Goal: Task Accomplishment & Management: Complete application form

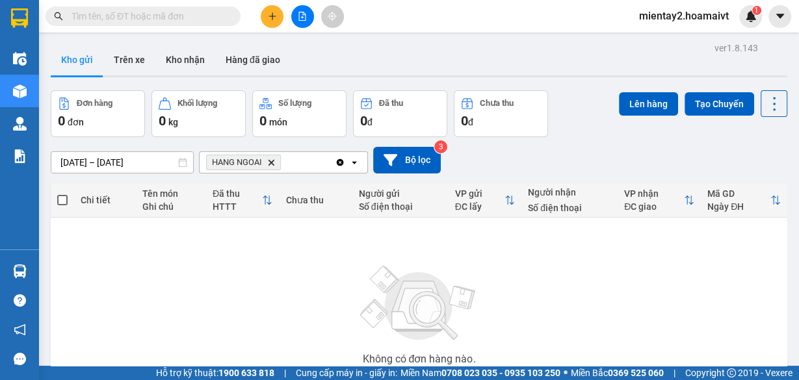
click at [278, 19] on button at bounding box center [272, 16] width 23 height 23
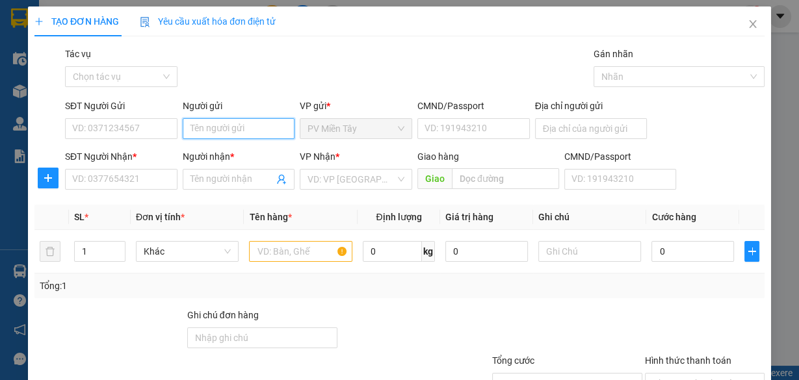
click at [244, 133] on input "Người gửi" at bounding box center [239, 128] width 112 height 21
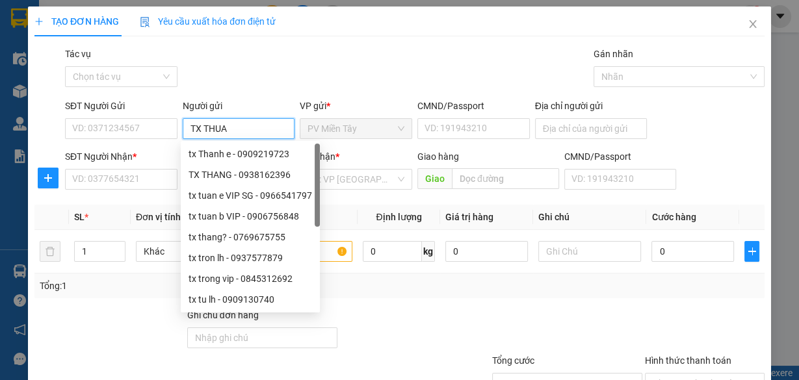
type input "TX THUAN"
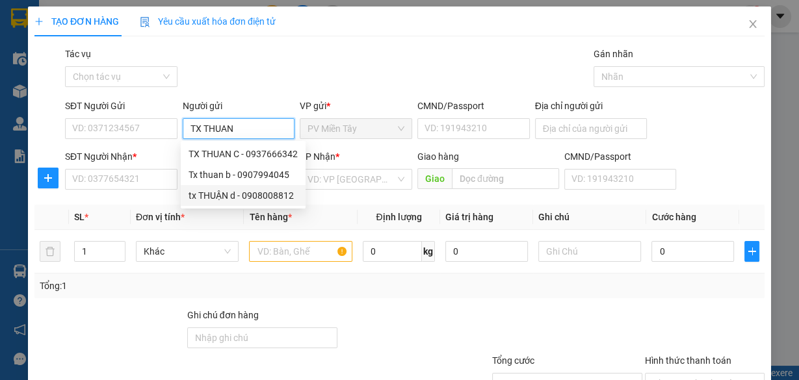
click at [241, 194] on div "tx THUẬN d - 0908008812" at bounding box center [242, 195] width 109 height 14
type input "0908008812"
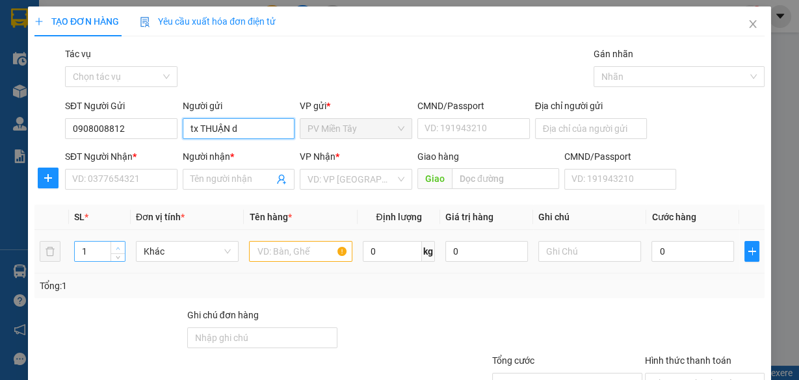
type input "tx THUẬN d"
click at [114, 245] on span "up" at bounding box center [118, 248] width 8 height 8
type input "3"
click at [114, 245] on span "up" at bounding box center [118, 248] width 8 height 8
click at [283, 253] on input "text" at bounding box center [300, 251] width 103 height 21
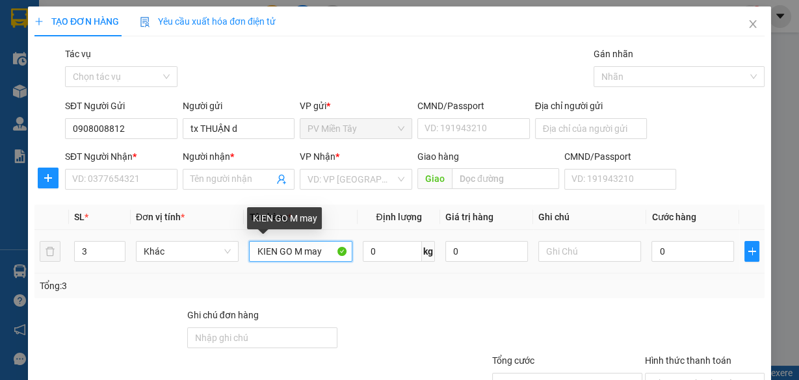
click at [302, 249] on input "KIEN GO M may" at bounding box center [300, 251] width 103 height 21
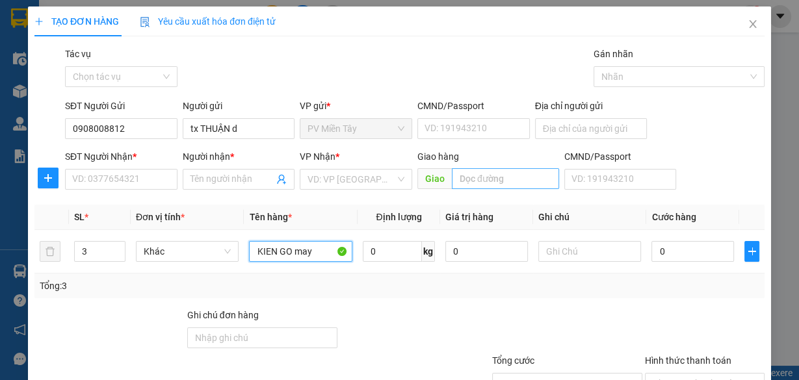
type input "KIEN GO may"
click at [492, 179] on input "text" at bounding box center [505, 178] width 107 height 21
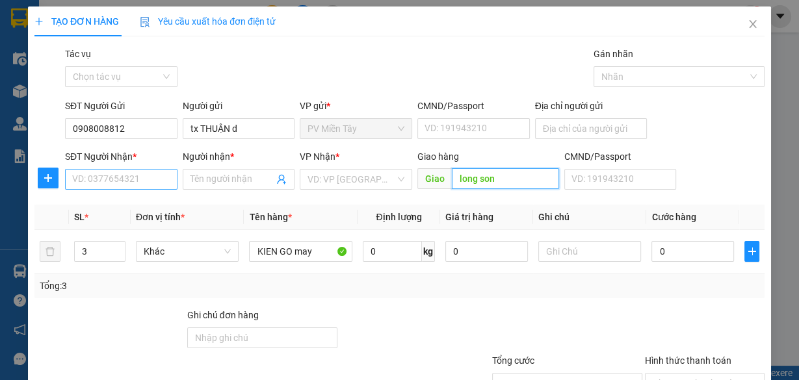
type input "long son"
click at [140, 180] on input "SĐT Người Nhận *" at bounding box center [121, 179] width 112 height 21
click at [159, 181] on input "SĐT Người Nhận *" at bounding box center [121, 179] width 112 height 21
click at [503, 295] on div "Tổng: 3" at bounding box center [399, 286] width 730 height 25
click at [120, 181] on input "SĐT Người Nhận *" at bounding box center [121, 179] width 112 height 21
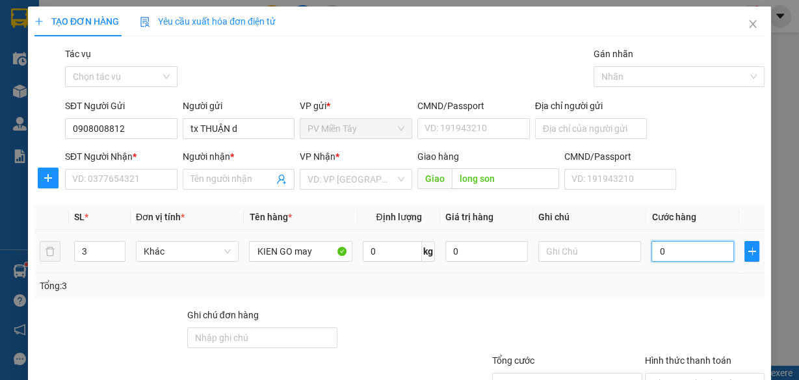
type input "1"
type input "14"
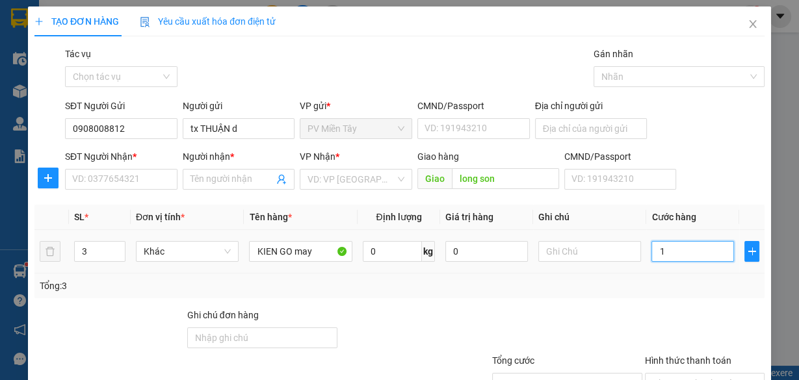
type input "14"
type input "140"
drag, startPoint x: 649, startPoint y: 255, endPoint x: 630, endPoint y: 305, distance: 54.1
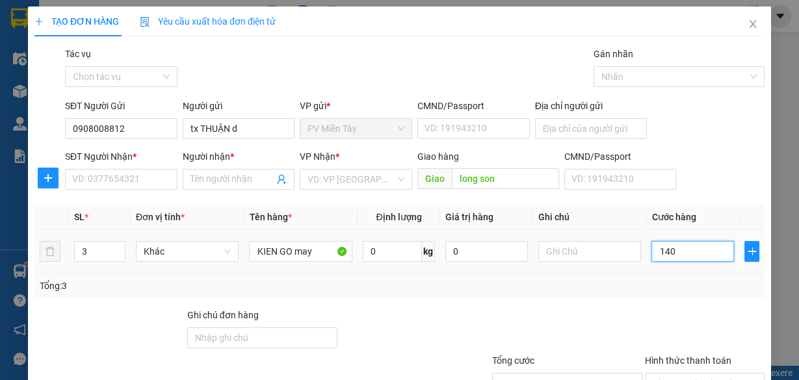
click at [630, 305] on div "Transit Pickup Surcharge Ids Transit Deliver Surcharge Ids Transit Deliver Surc…" at bounding box center [399, 251] width 730 height 409
type input "140.000"
click at [630, 305] on div "Transit Pickup Surcharge Ids Transit Deliver Surcharge Ids Transit Deliver Surc…" at bounding box center [399, 251] width 730 height 409
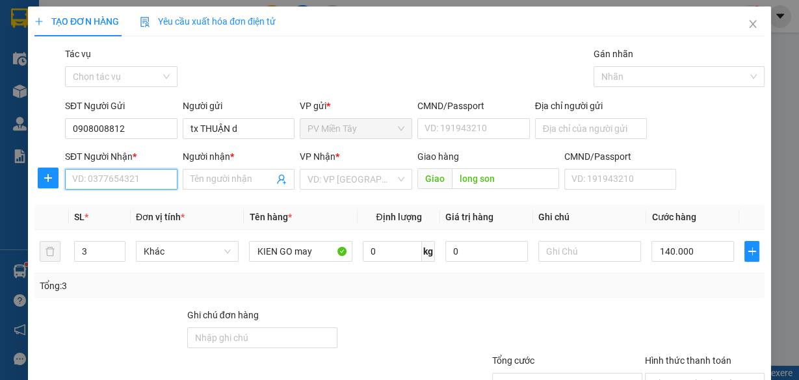
click at [135, 181] on input "SĐT Người Nhận *" at bounding box center [121, 179] width 112 height 21
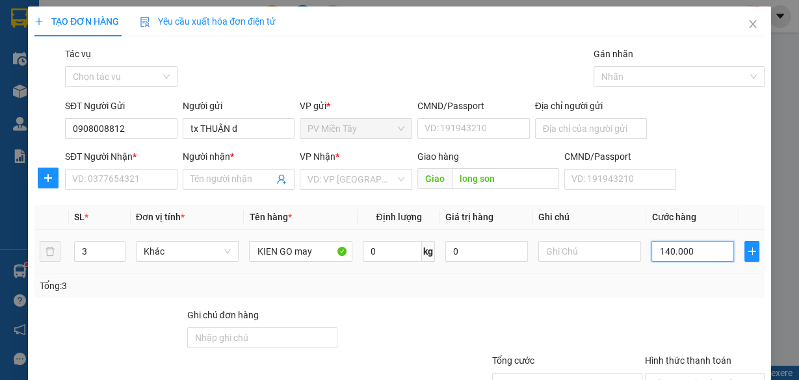
click at [702, 253] on input "140.000" at bounding box center [692, 251] width 83 height 21
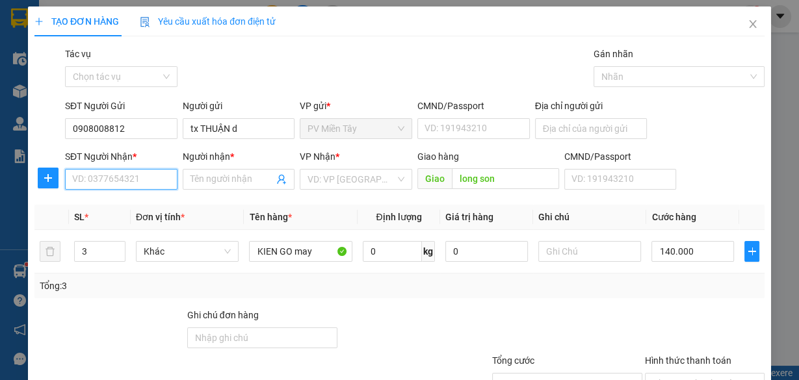
click at [138, 173] on input "SĐT Người Nhận *" at bounding box center [121, 179] width 112 height 21
click at [136, 182] on input "SĐT Người Nhận *" at bounding box center [121, 179] width 112 height 21
type input "0908040037"
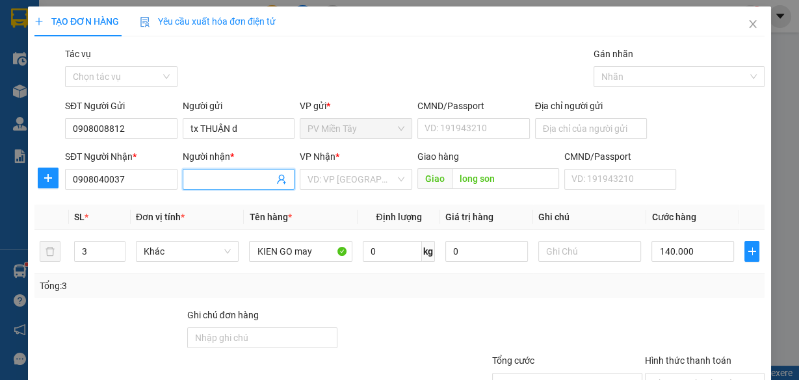
click at [250, 182] on input "Người nhận *" at bounding box center [232, 179] width 84 height 14
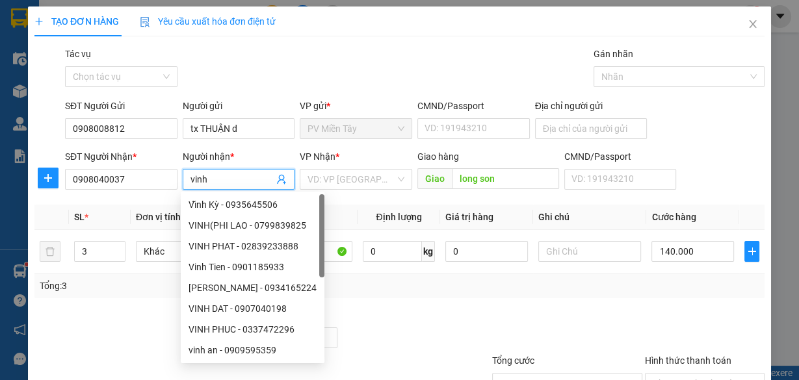
type input "vinh"
click at [471, 309] on div at bounding box center [415, 330] width 153 height 45
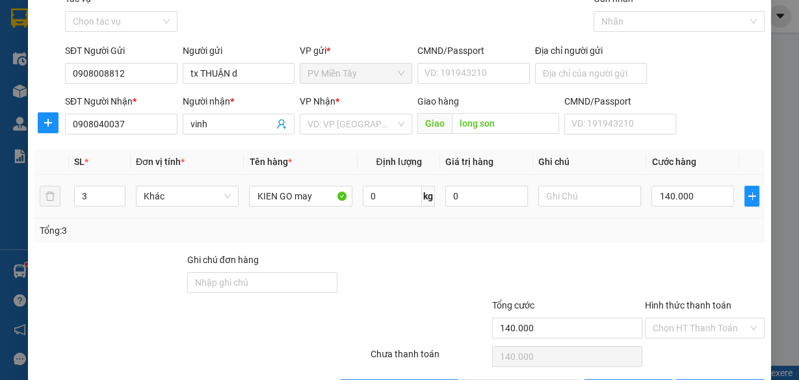
scroll to position [99, 0]
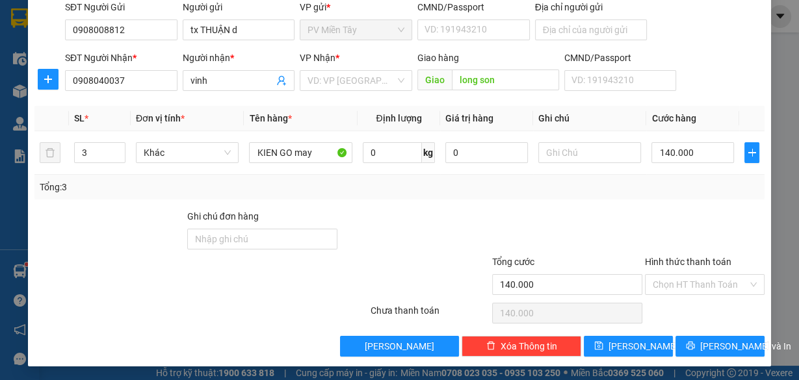
click at [691, 228] on div at bounding box center [704, 231] width 122 height 45
click at [663, 215] on div at bounding box center [704, 231] width 122 height 45
click at [699, 339] on button "[PERSON_NAME] và In" at bounding box center [719, 346] width 89 height 21
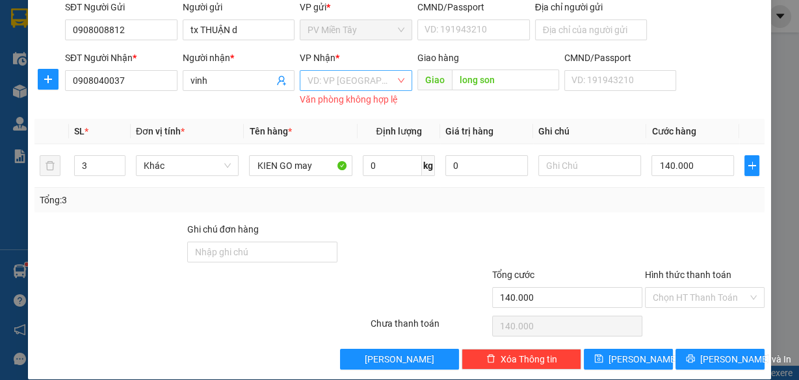
click at [366, 84] on input "search" at bounding box center [351, 80] width 88 height 19
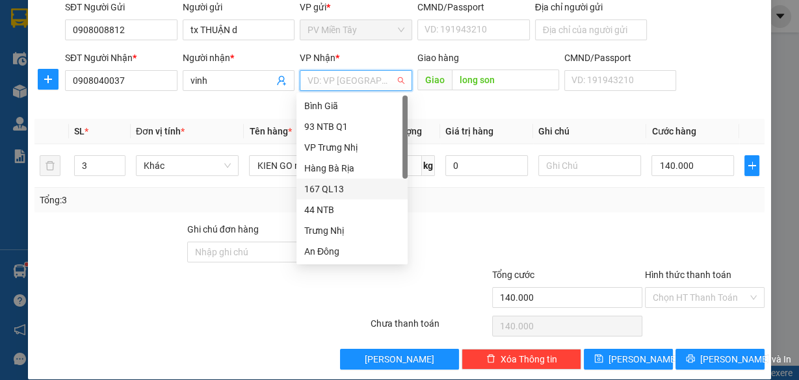
scroll to position [104, 0]
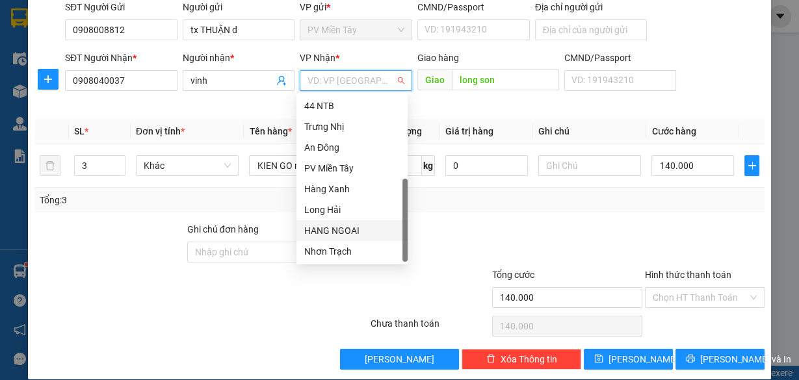
click at [354, 231] on div "HANG NGOAI" at bounding box center [352, 231] width 96 height 14
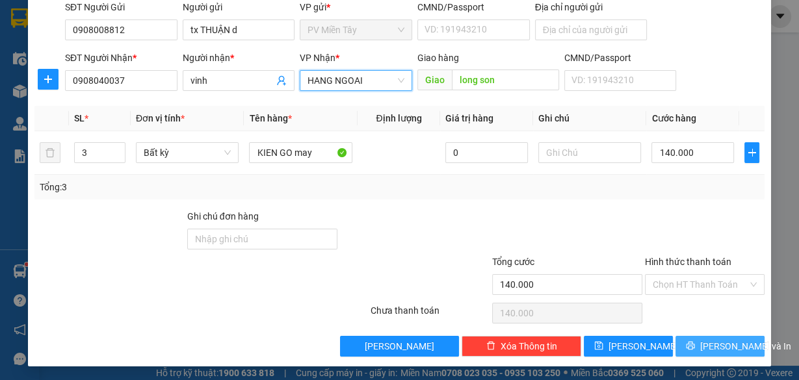
click at [709, 344] on span "[PERSON_NAME] và In" at bounding box center [745, 346] width 91 height 14
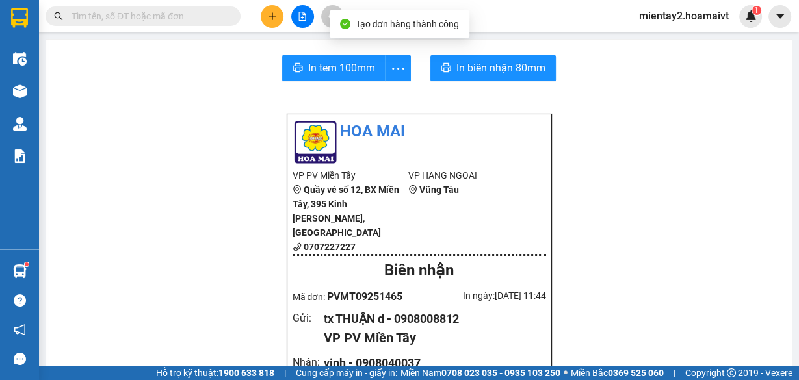
click at [312, 74] on span "In tem 100mm" at bounding box center [341, 68] width 67 height 16
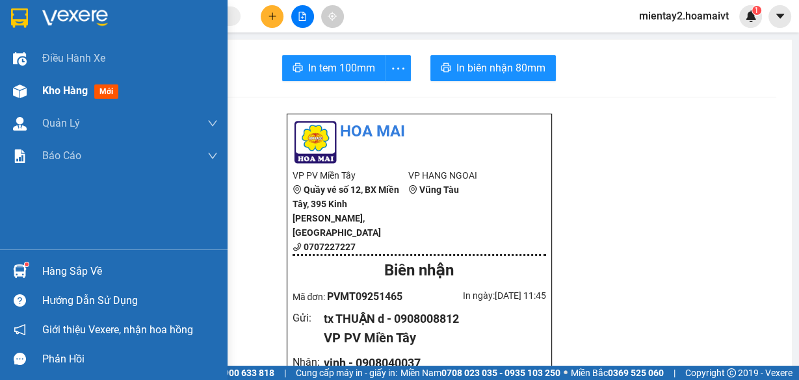
click at [56, 90] on span "Kho hàng" at bounding box center [64, 90] width 45 height 12
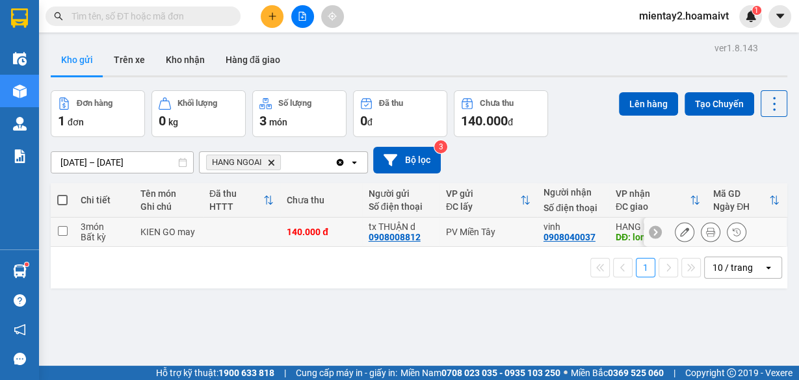
click at [261, 230] on td at bounding box center [241, 232] width 77 height 29
checkbox input "true"
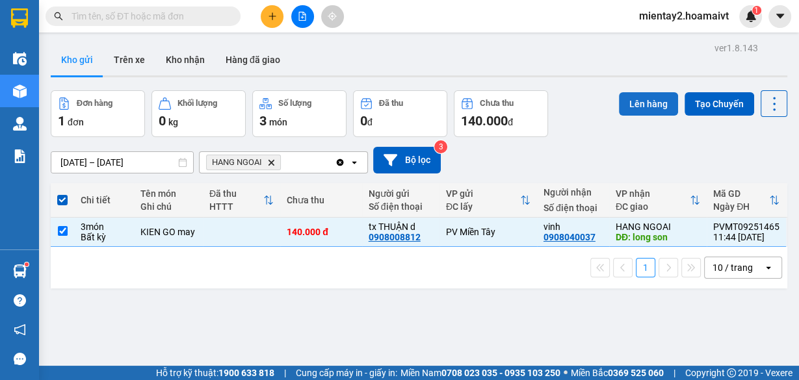
click at [638, 108] on button "Lên hàng" at bounding box center [648, 103] width 59 height 23
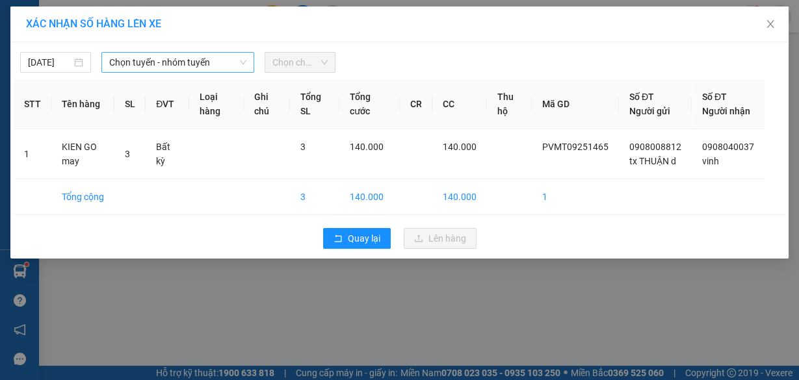
click at [153, 63] on span "Chọn tuyến - nhóm tuyến" at bounding box center [177, 62] width 137 height 19
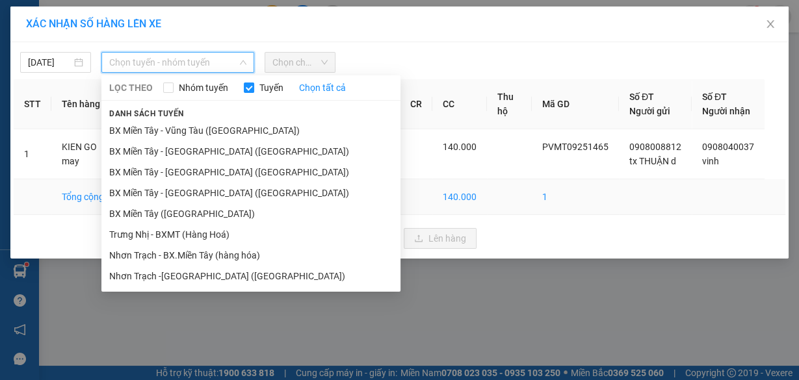
click at [211, 212] on li "BX Miền Tây ([GEOGRAPHIC_DATA])" at bounding box center [250, 213] width 299 height 21
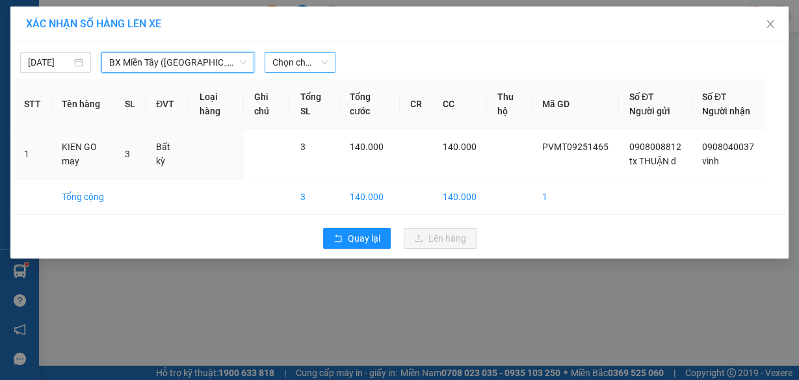
click at [309, 70] on span "Chọn chuyến" at bounding box center [299, 62] width 55 height 19
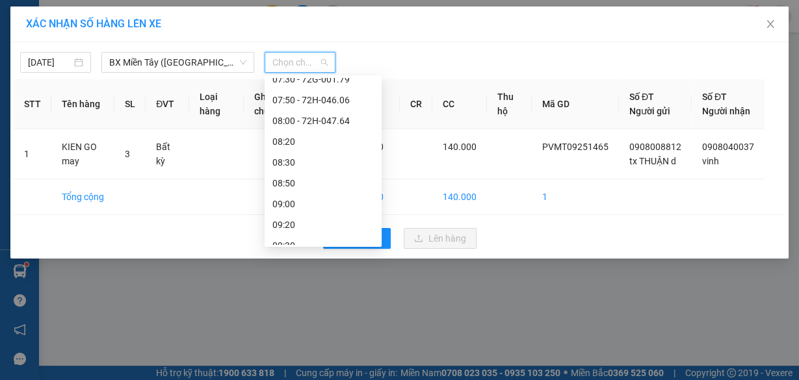
scroll to position [208, 0]
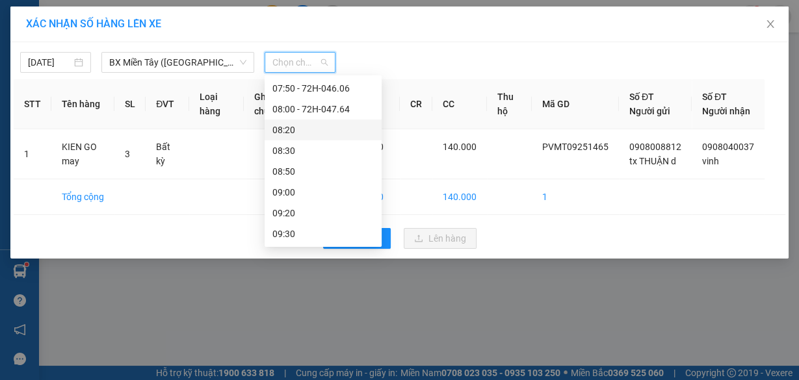
click at [315, 126] on div "08:20" at bounding box center [322, 130] width 101 height 14
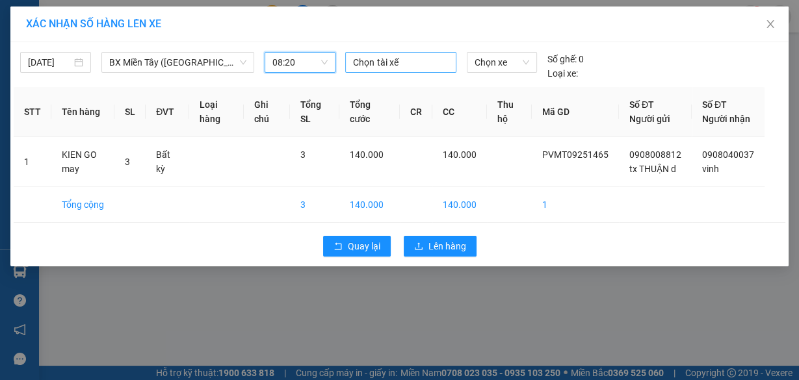
click at [387, 63] on div at bounding box center [400, 63] width 104 height 16
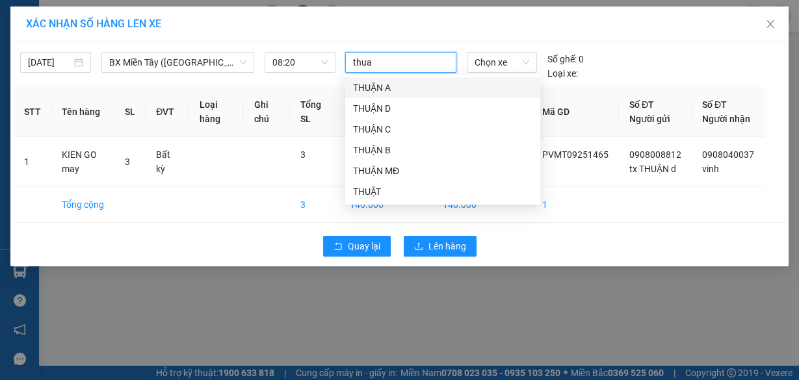
type input "thuan"
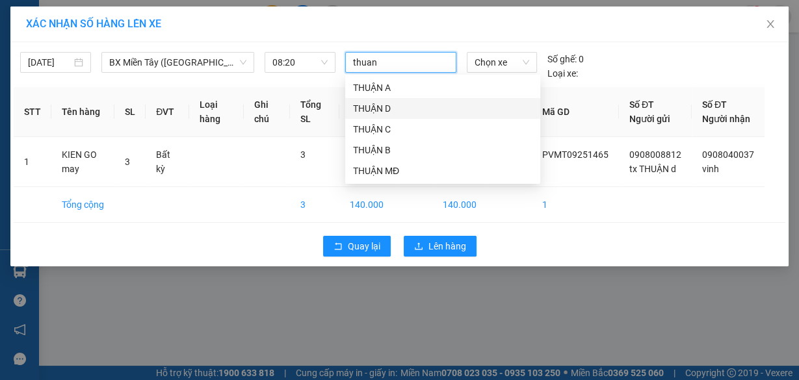
click at [359, 107] on div "THUẬN D" at bounding box center [442, 108] width 179 height 14
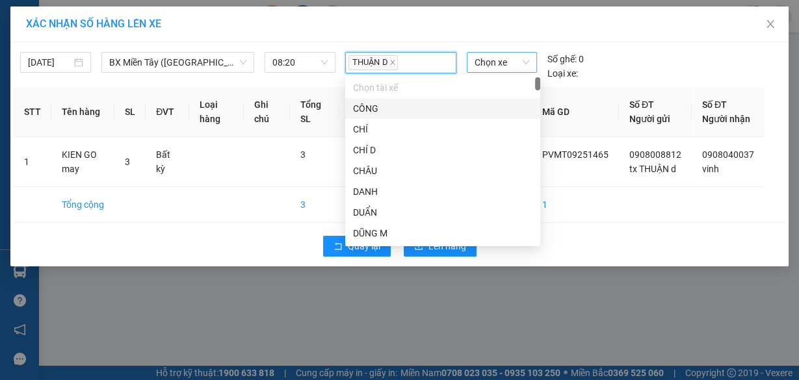
click at [487, 64] on span "Chọn xe" at bounding box center [501, 62] width 55 height 19
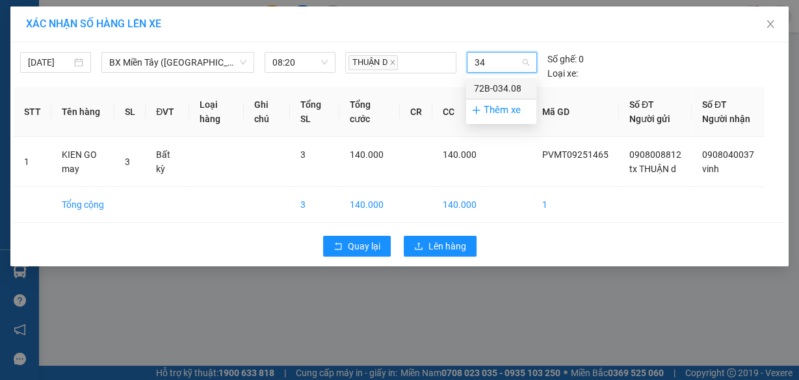
type input "3"
type input "3034"
click at [500, 86] on div "72B-030.34" at bounding box center [501, 88] width 55 height 14
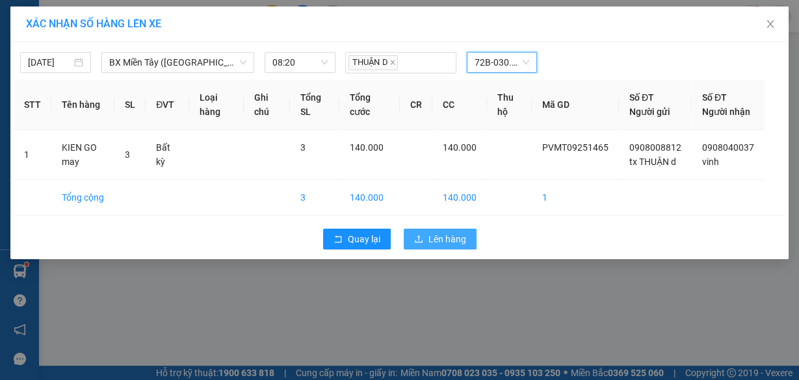
click at [431, 246] on span "Lên hàng" at bounding box center [447, 239] width 38 height 14
